Goal: Information Seeking & Learning: Learn about a topic

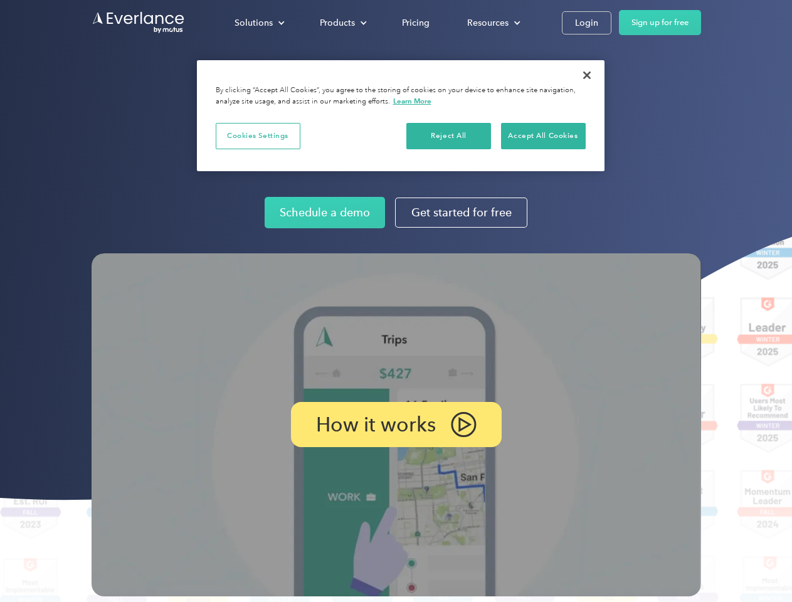
click at [396, 301] on img at bounding box center [397, 424] width 610 height 343
click at [259, 23] on div "Solutions" at bounding box center [254, 23] width 38 height 16
click at [342, 23] on div "Products" at bounding box center [337, 23] width 35 height 16
click at [492, 23] on div "Resources" at bounding box center [487, 23] width 41 height 16
click at [396, 425] on p "How it works" at bounding box center [376, 424] width 120 height 15
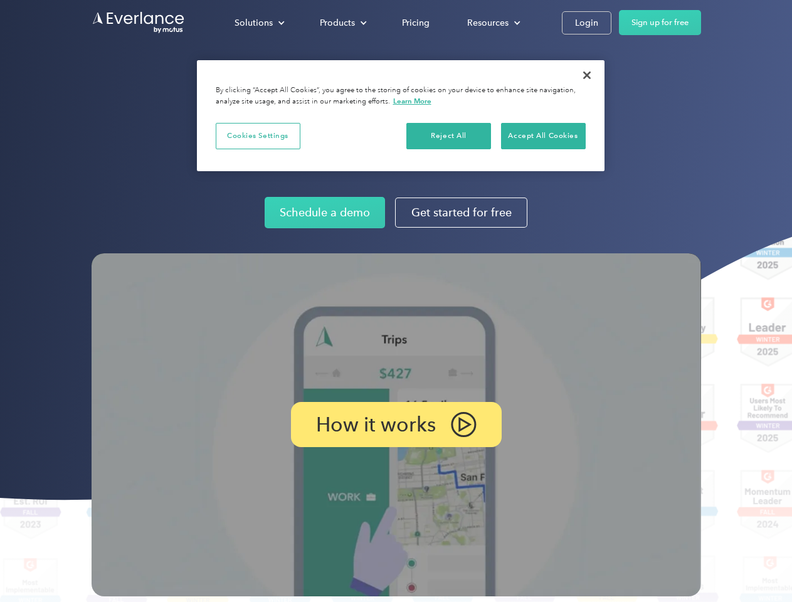
click at [258, 135] on button "Cookies Settings" at bounding box center [258, 136] width 85 height 26
click at [0, 0] on div "When you visit any website, it may store or retrieve information on your browse…" at bounding box center [0, 0] width 0 height 0
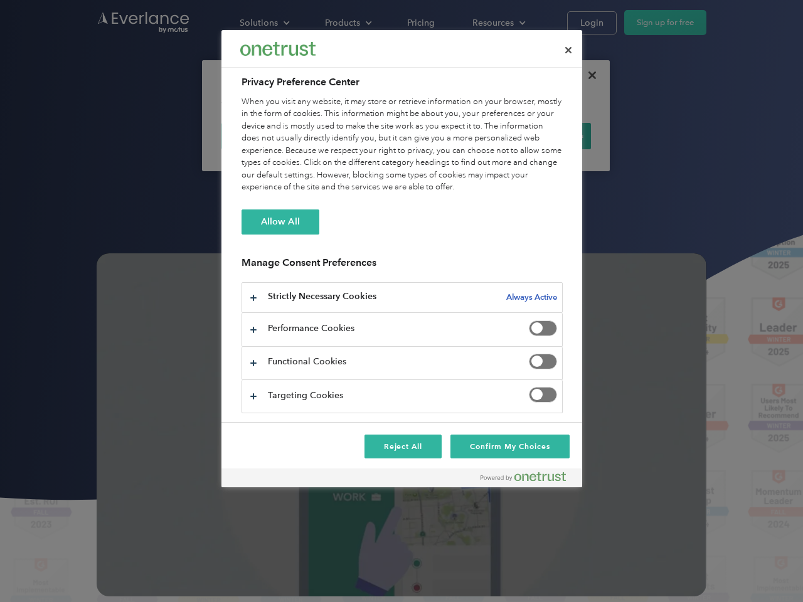
click at [543, 135] on div "When you visit any website, it may store or retrieve information on your browse…" at bounding box center [401, 145] width 321 height 98
click at [587, 75] on div at bounding box center [401, 301] width 803 height 602
